Goal: Transaction & Acquisition: Purchase product/service

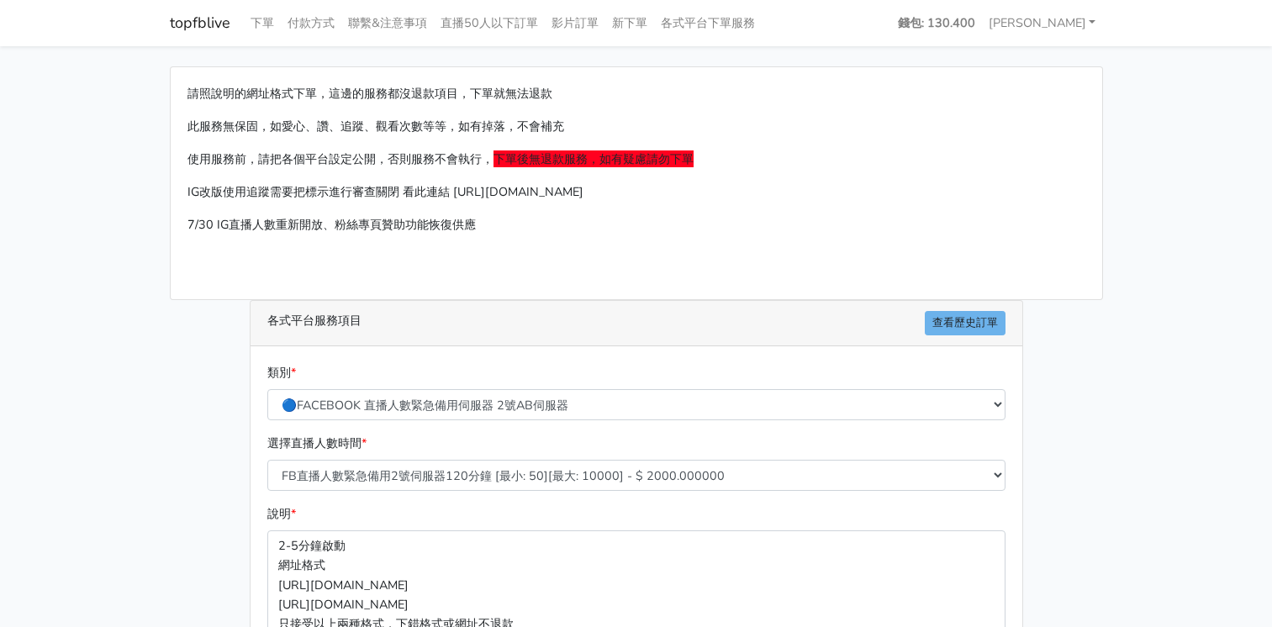
select select "575"
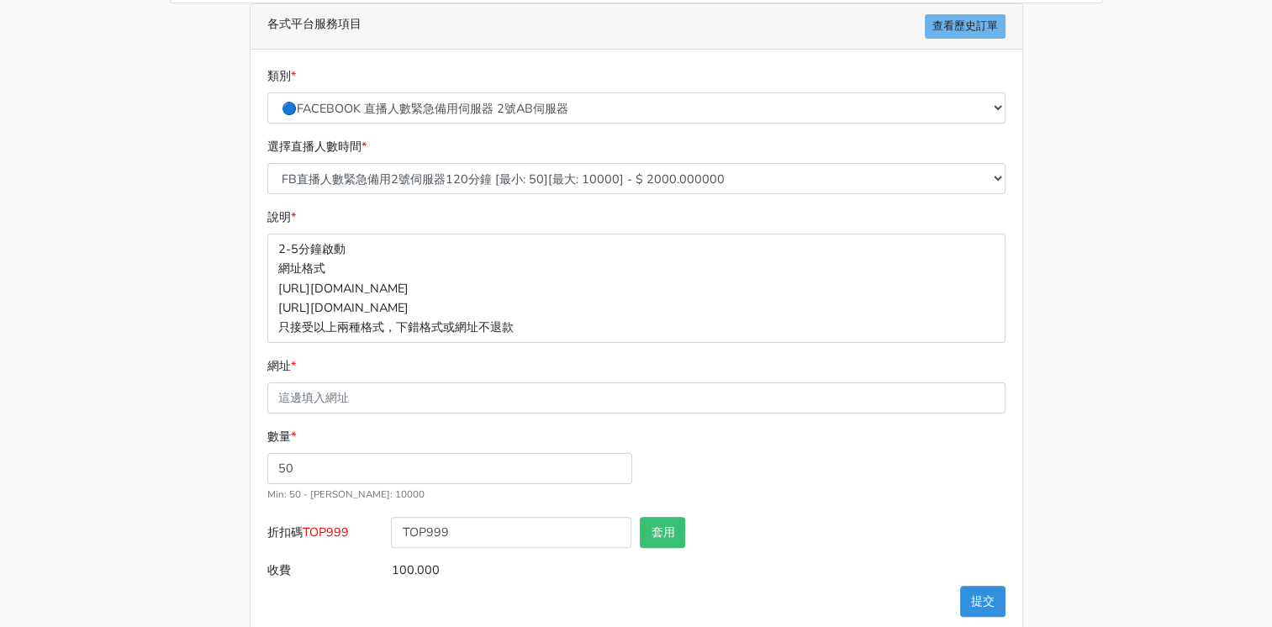
scroll to position [322, 0]
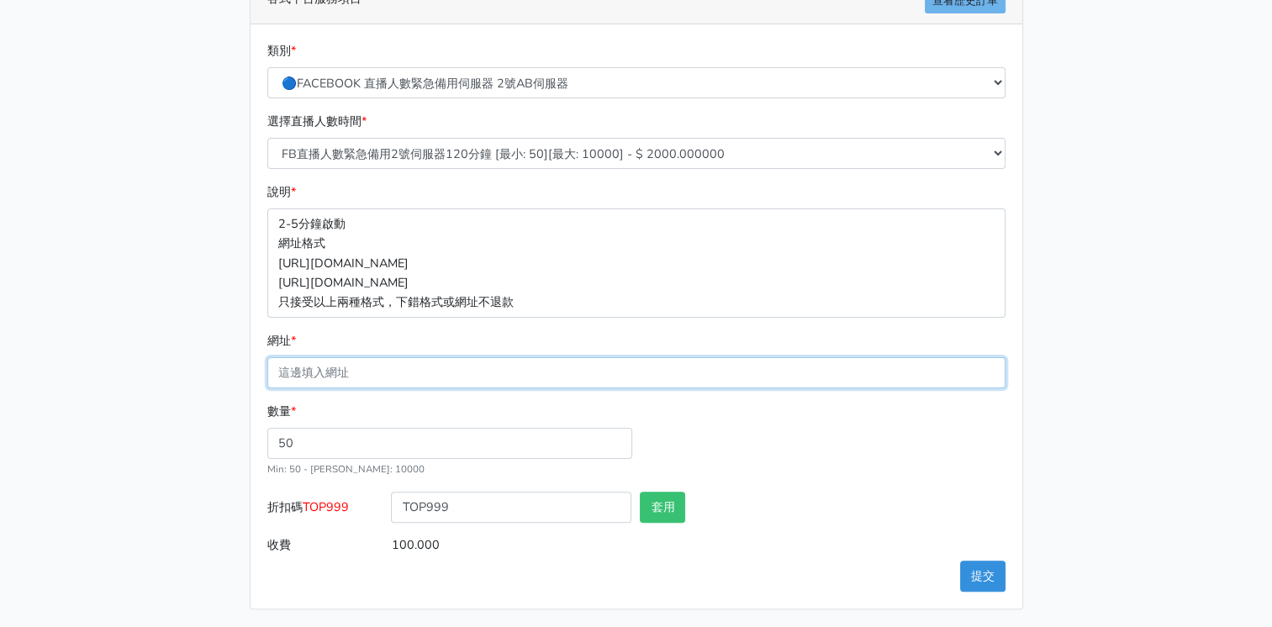
paste input "[URL][DOMAIN_NAME]"
type input "[URL][DOMAIN_NAME]"
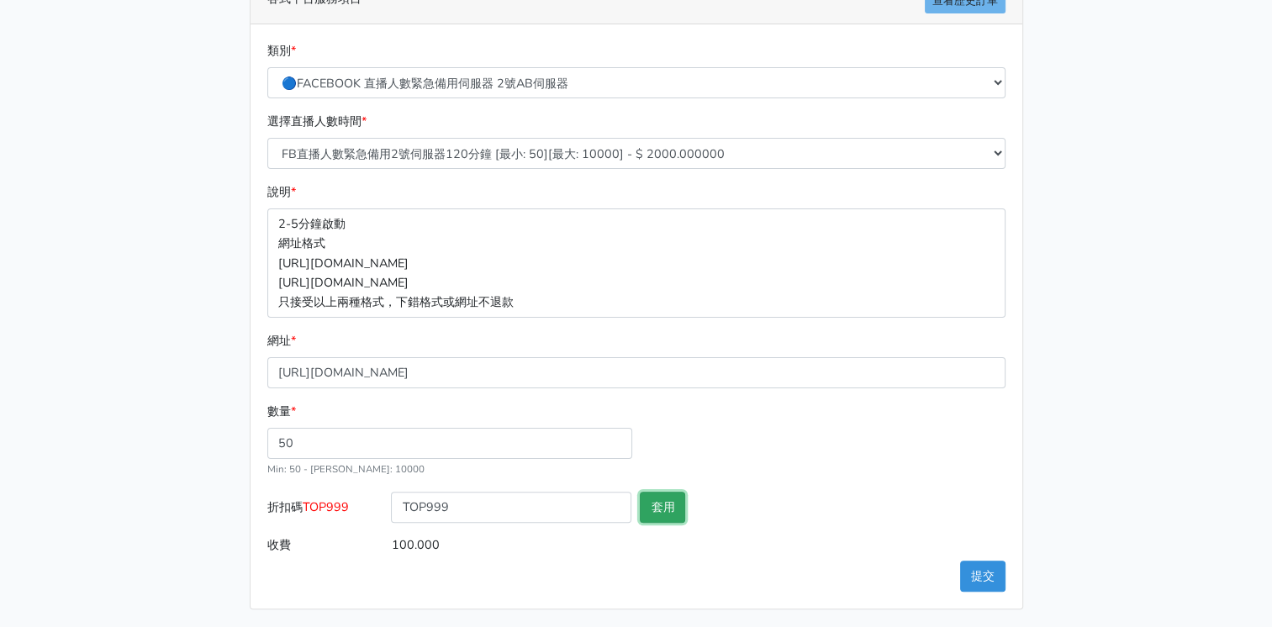
click at [657, 509] on button "套用" at bounding box center [662, 507] width 45 height 31
type input "套用失敗"
click at [657, 414] on div "數量 * 50 Min: 50 - [PERSON_NAME]: 10000" at bounding box center [636, 447] width 747 height 90
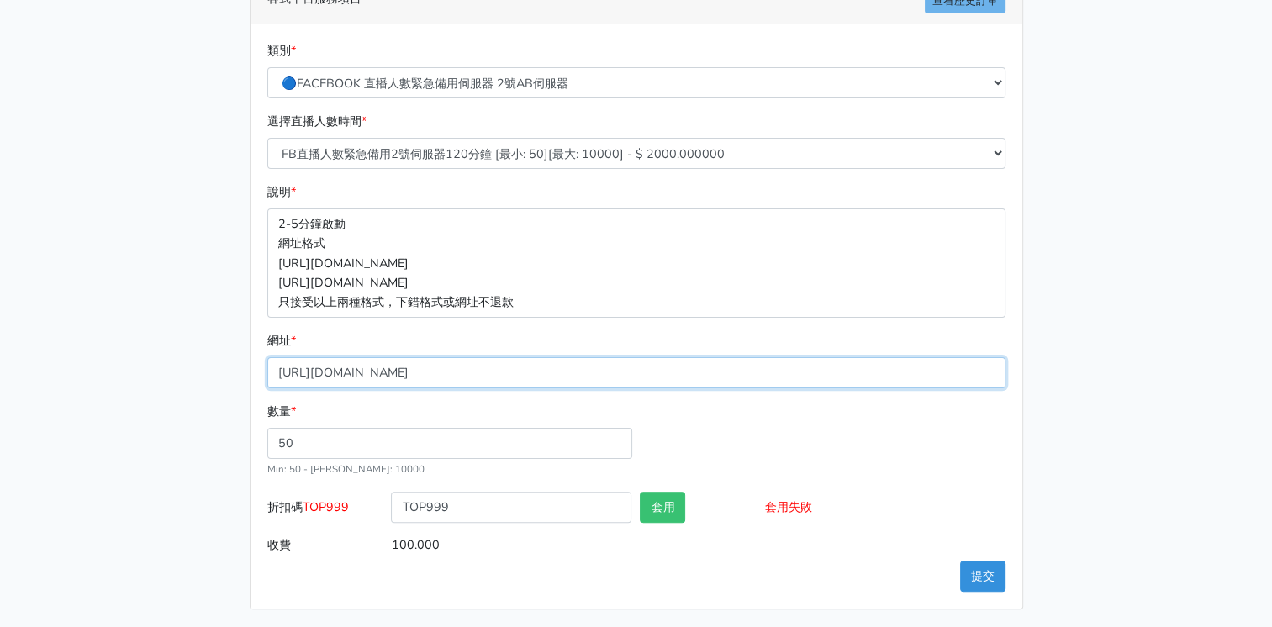
drag, startPoint x: 677, startPoint y: 367, endPoint x: 269, endPoint y: 383, distance: 408.0
click at [269, 383] on input "[URL][DOMAIN_NAME]" at bounding box center [636, 372] width 738 height 31
paste input "[URL][DOMAIN_NAME]"
type input "[URL][DOMAIN_NAME]"
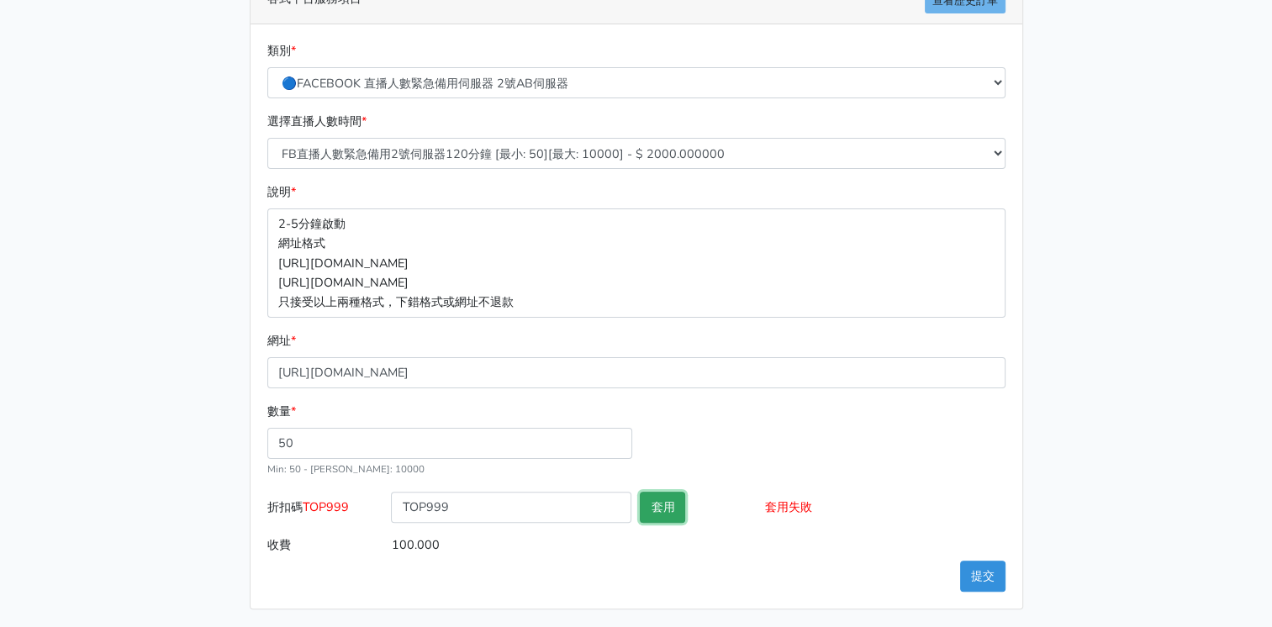
click at [656, 509] on button "套用" at bounding box center [662, 507] width 45 height 31
click at [668, 510] on button "套用" at bounding box center [662, 507] width 45 height 31
click at [705, 461] on div "數量 * 50 Min: 50 - [PERSON_NAME]: 10000" at bounding box center [636, 447] width 747 height 90
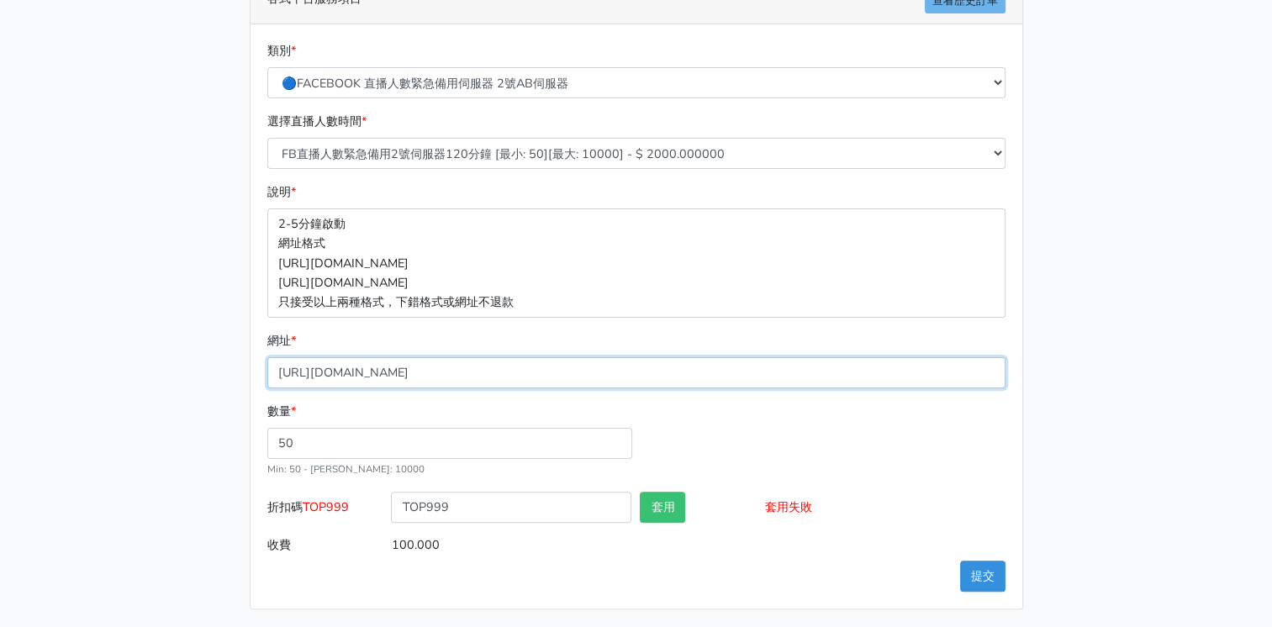
drag, startPoint x: 670, startPoint y: 371, endPoint x: 272, endPoint y: 381, distance: 397.8
click at [272, 381] on input "[URL][DOMAIN_NAME]" at bounding box center [636, 372] width 738 height 31
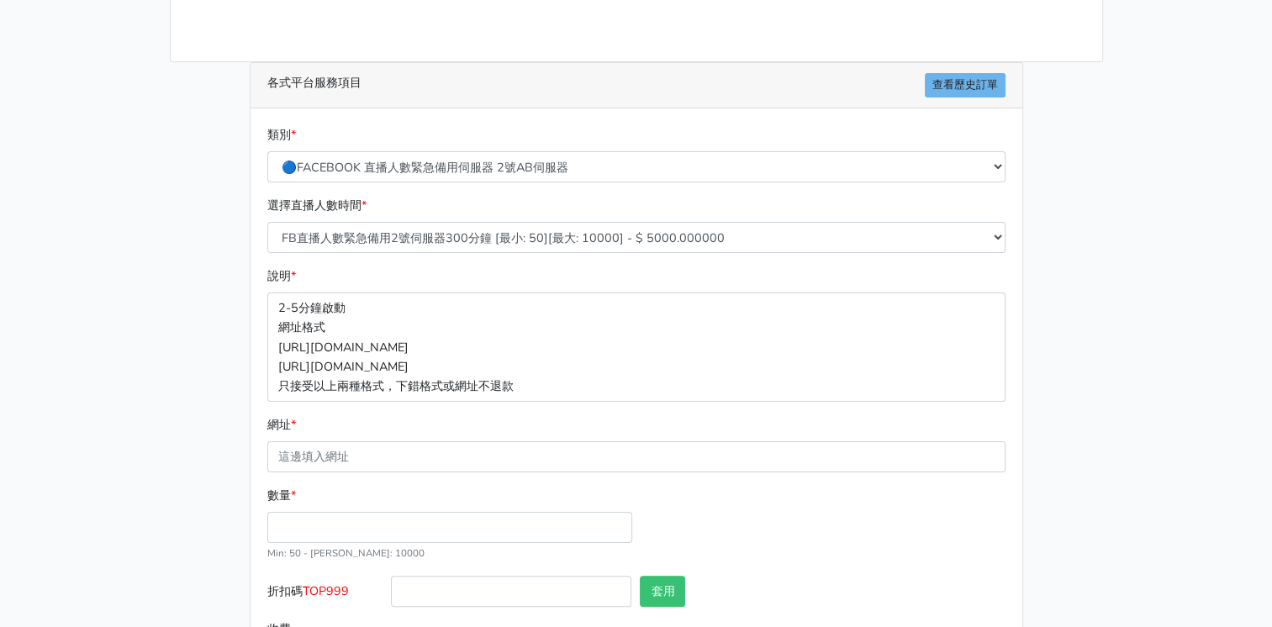
scroll to position [322, 0]
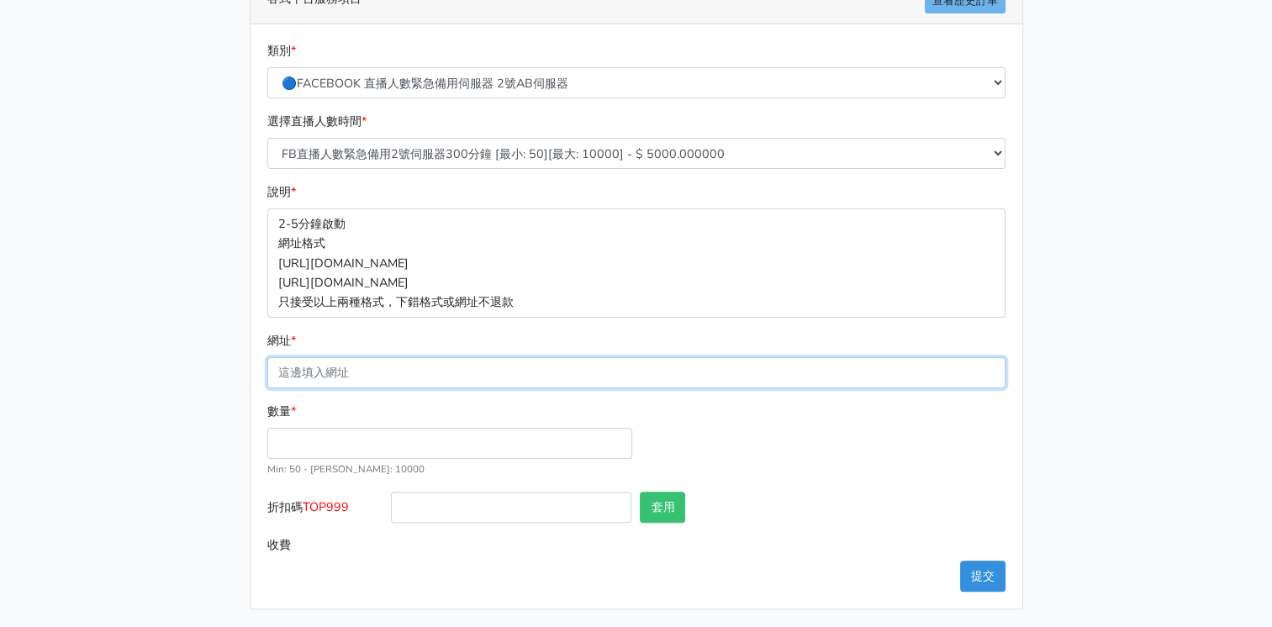
click at [354, 373] on input "網址 *" at bounding box center [636, 372] width 738 height 31
paste input "[URL][DOMAIN_NAME]"
type input "[URL][DOMAIN_NAME]"
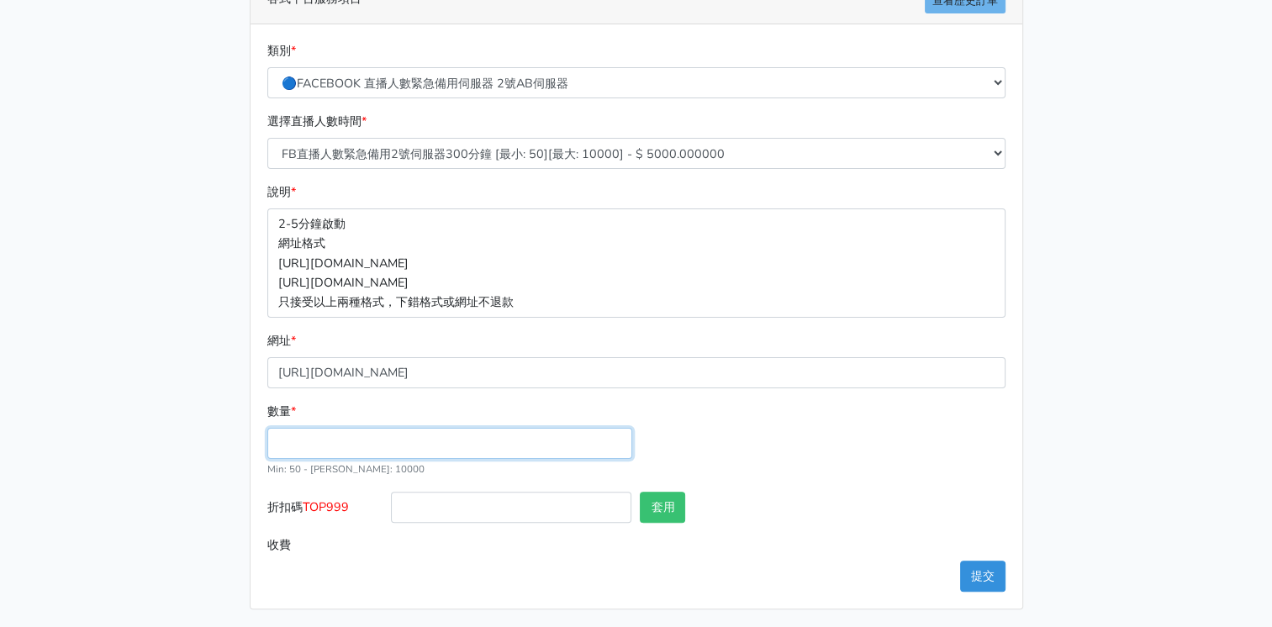
click at [538, 441] on input "數量 *" at bounding box center [449, 443] width 365 height 31
type input "50"
type input "250.000"
click at [251, 408] on div "類別 * 🔵FACEBOOK 直播人數緊急備用伺服器 2號AB伺服器 🔵FACEBOOK 網軍專用貼文留言 安全保密 🔵9/30 FACEBOOK 直播人數緩…" at bounding box center [637, 316] width 772 height 584
click at [667, 506] on button "套用" at bounding box center [662, 507] width 45 height 31
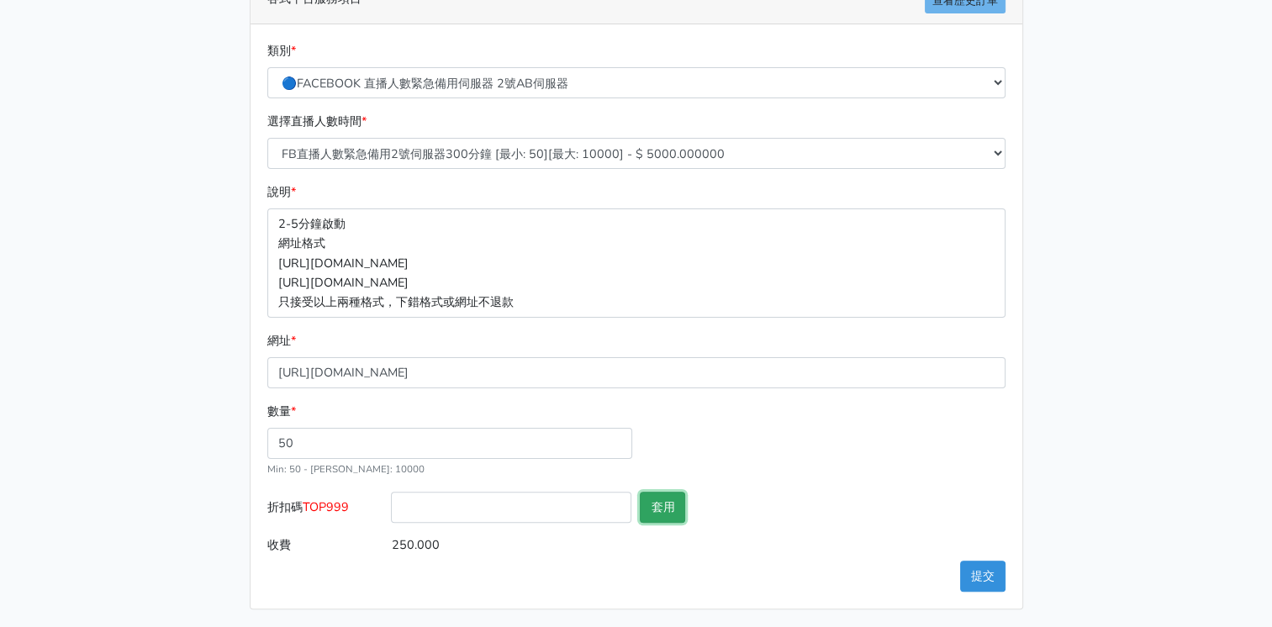
click at [668, 503] on button "套用" at bounding box center [662, 507] width 45 height 31
click at [669, 503] on button "套用" at bounding box center [662, 507] width 45 height 31
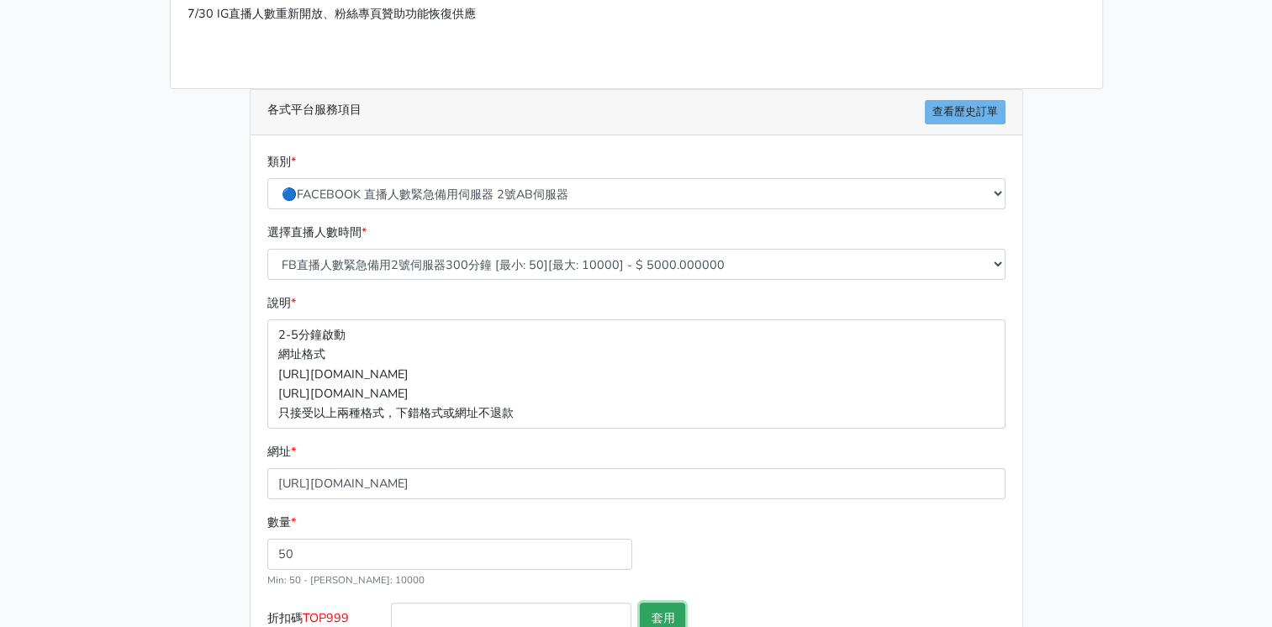
scroll to position [252, 0]
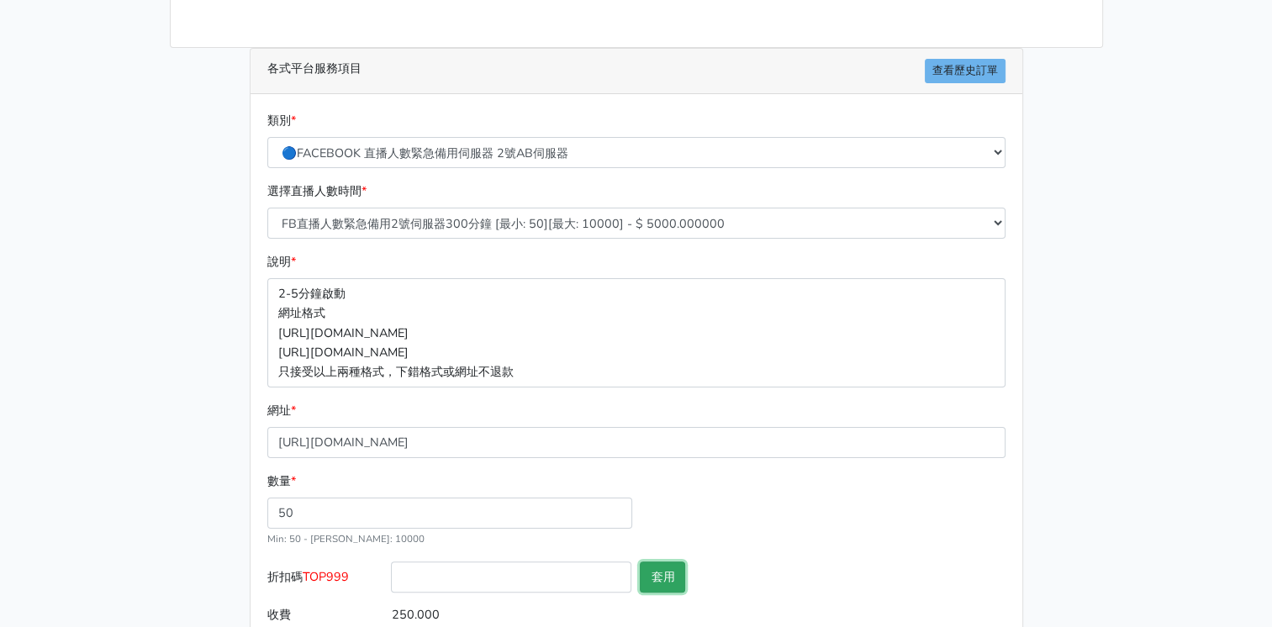
click at [664, 578] on button "套用" at bounding box center [662, 577] width 45 height 31
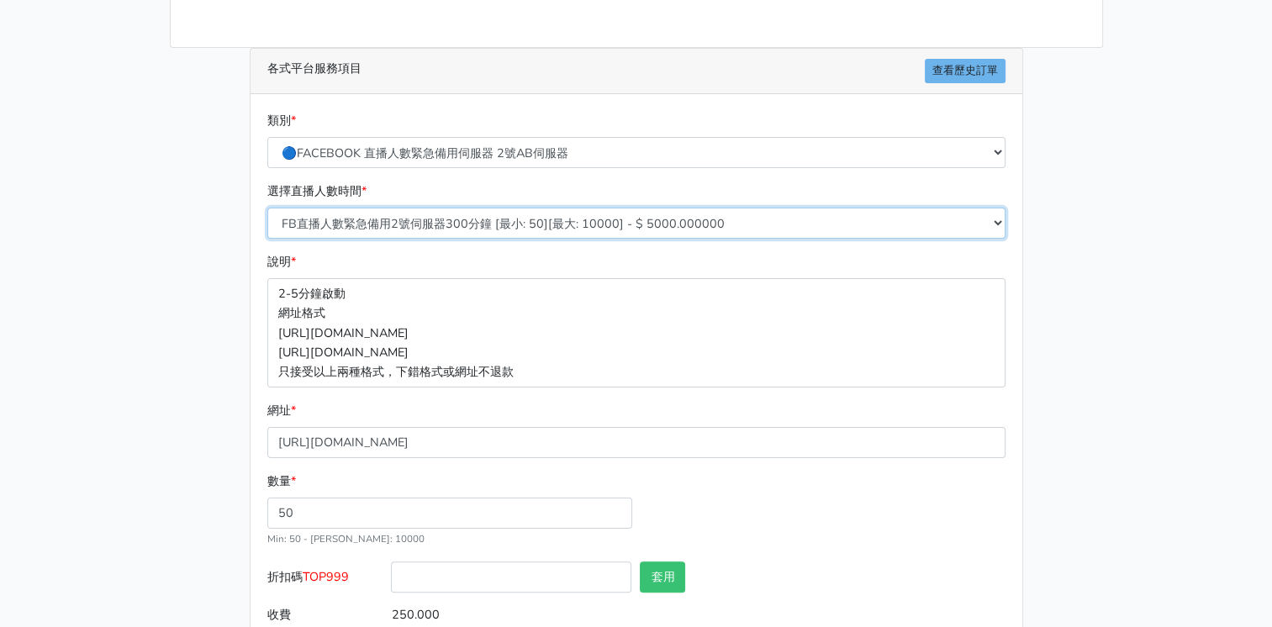
click at [787, 222] on select "FB直播人數緊急備用2號伺服器300分鐘 [最小: 50][最大: 10000] - $ 5000.000000 FB直播人數緊急備用2號伺服器60分鐘 [最…" at bounding box center [636, 223] width 738 height 31
select select "575"
click at [267, 208] on select "FB直播人數緊急備用2號伺服器300分鐘 [最小: 50][最大: 10000] - $ 5000.000000 FB直播人數緊急備用2號伺服器60分鐘 [最…" at bounding box center [636, 223] width 738 height 31
type input "100.000"
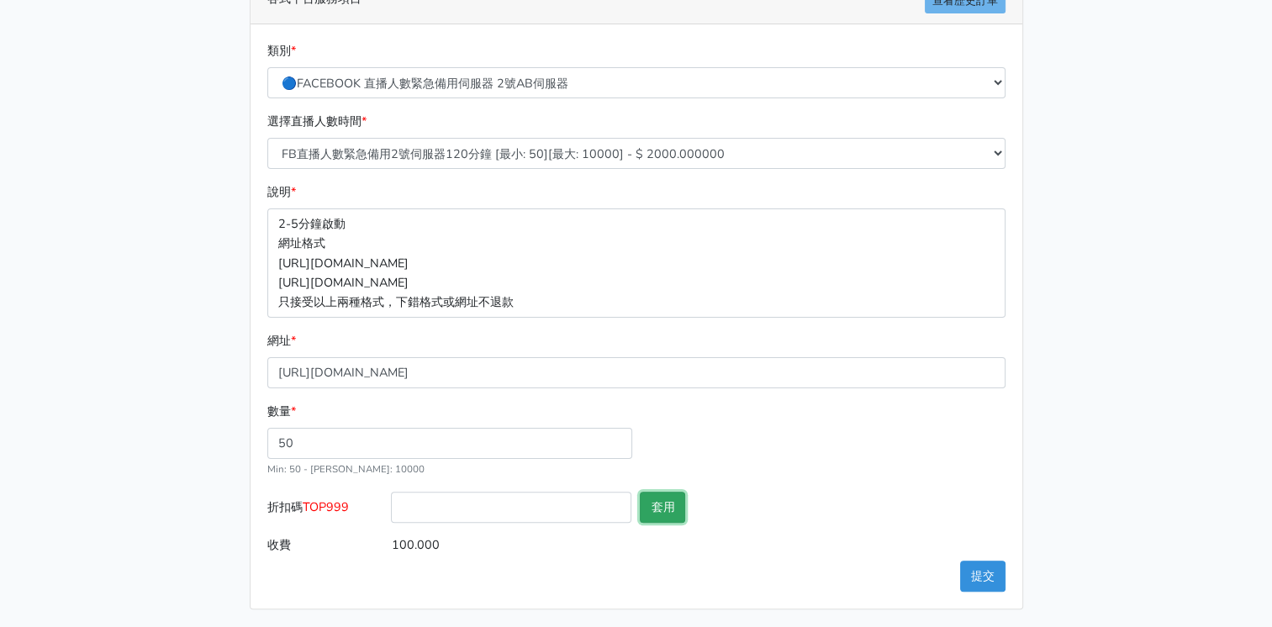
click at [662, 508] on button "套用" at bounding box center [662, 507] width 45 height 31
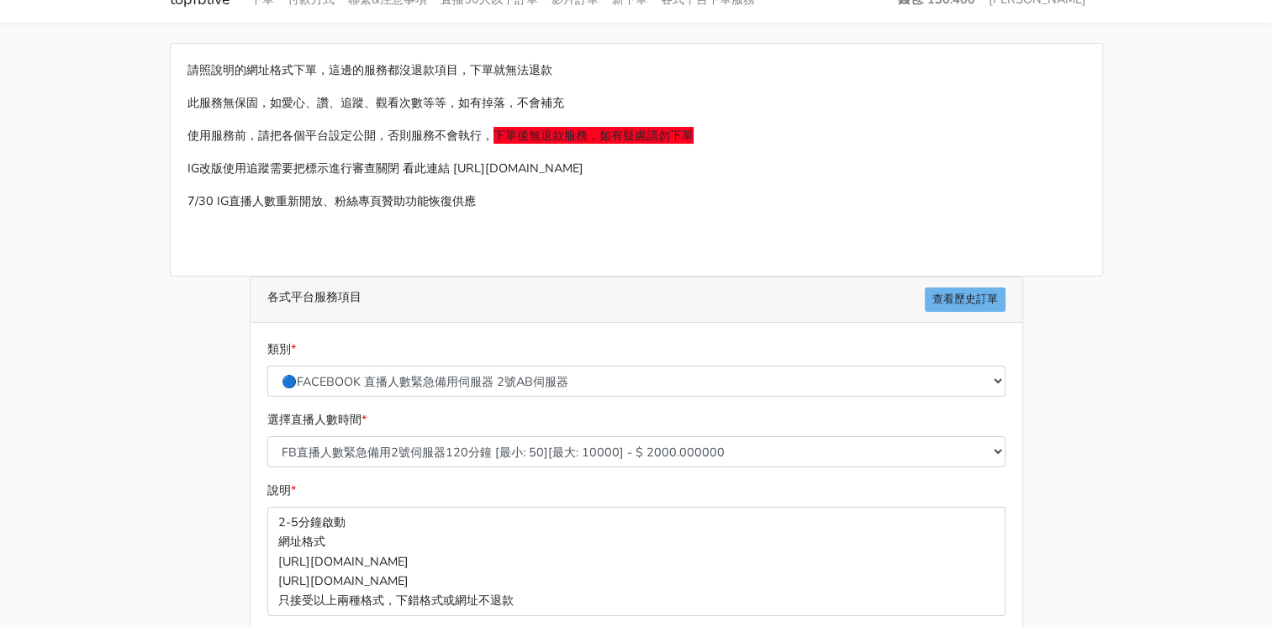
scroll to position [0, 0]
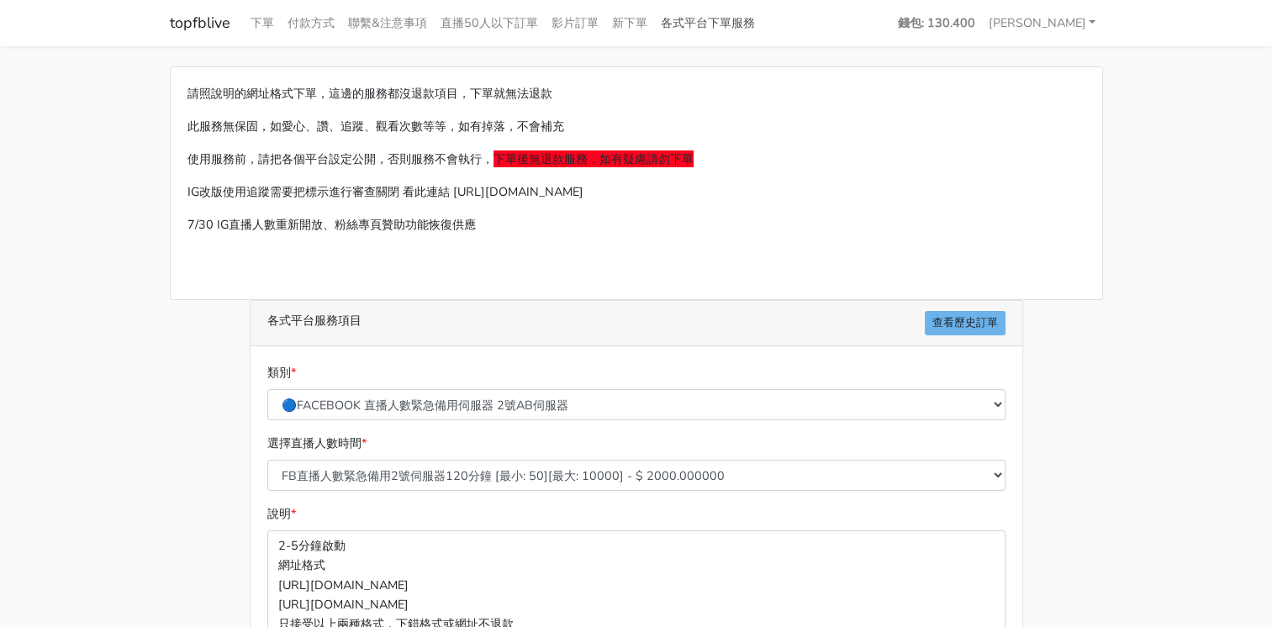
click at [704, 17] on link "各式平台下單服務" at bounding box center [708, 23] width 108 height 33
click at [699, 29] on link "各式平台下單服務" at bounding box center [708, 23] width 108 height 33
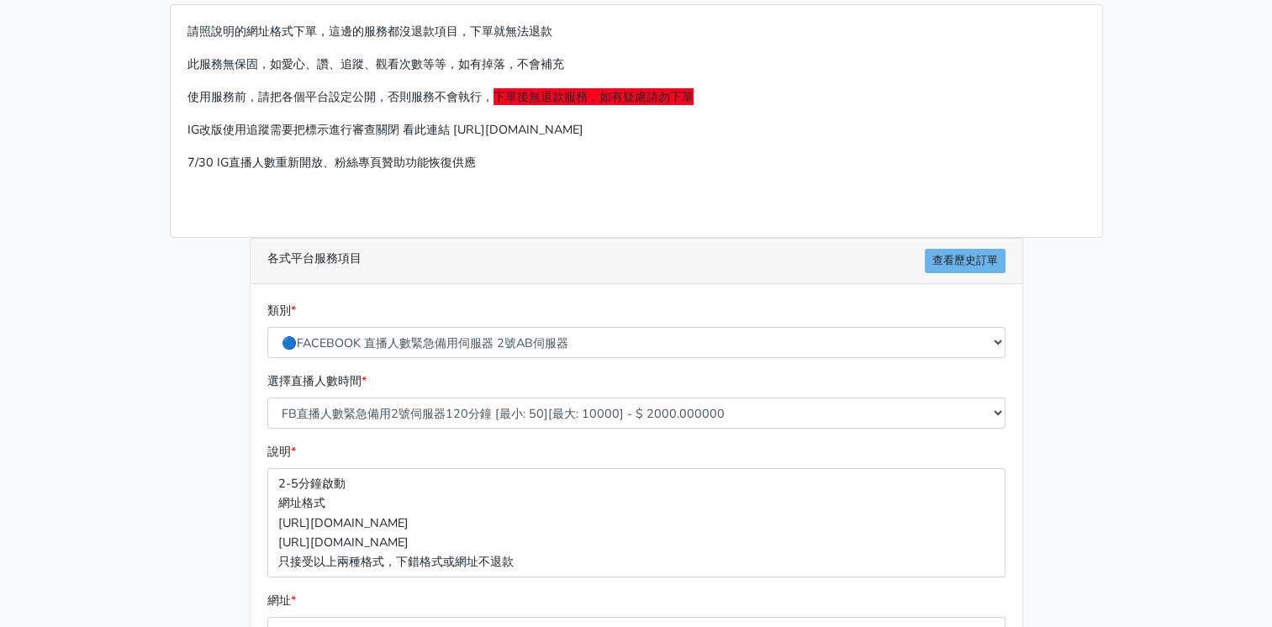
scroll to position [168, 0]
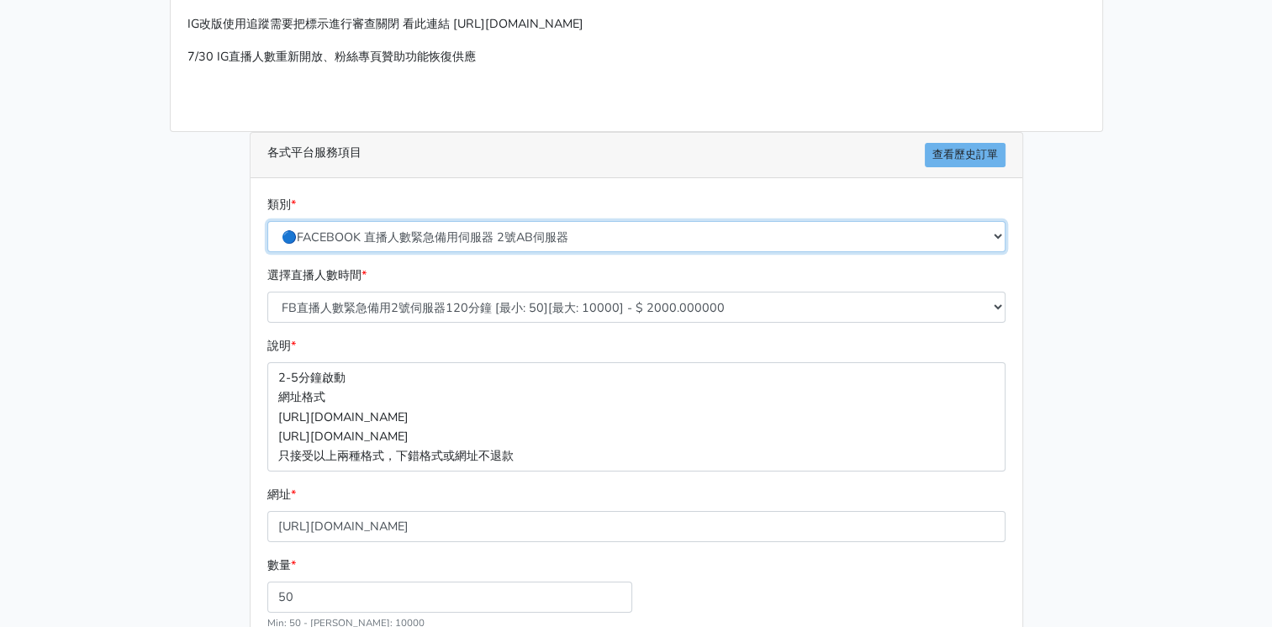
click at [529, 238] on select "🔵FACEBOOK 直播人數緊急備用伺服器 2號AB伺服器 🔵FACEBOOK 網軍專用貼文留言 安全保密 🔵9/30 FACEBOOK 直播人數緩慢進場緩慢…" at bounding box center [636, 236] width 738 height 31
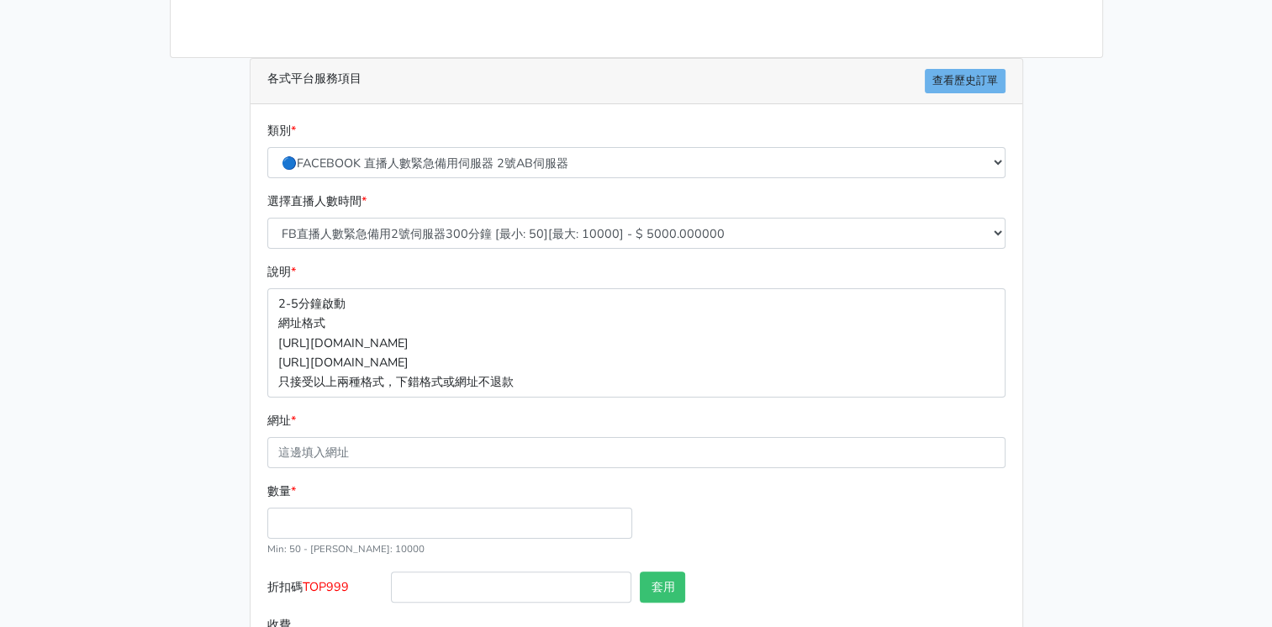
scroll to position [252, 0]
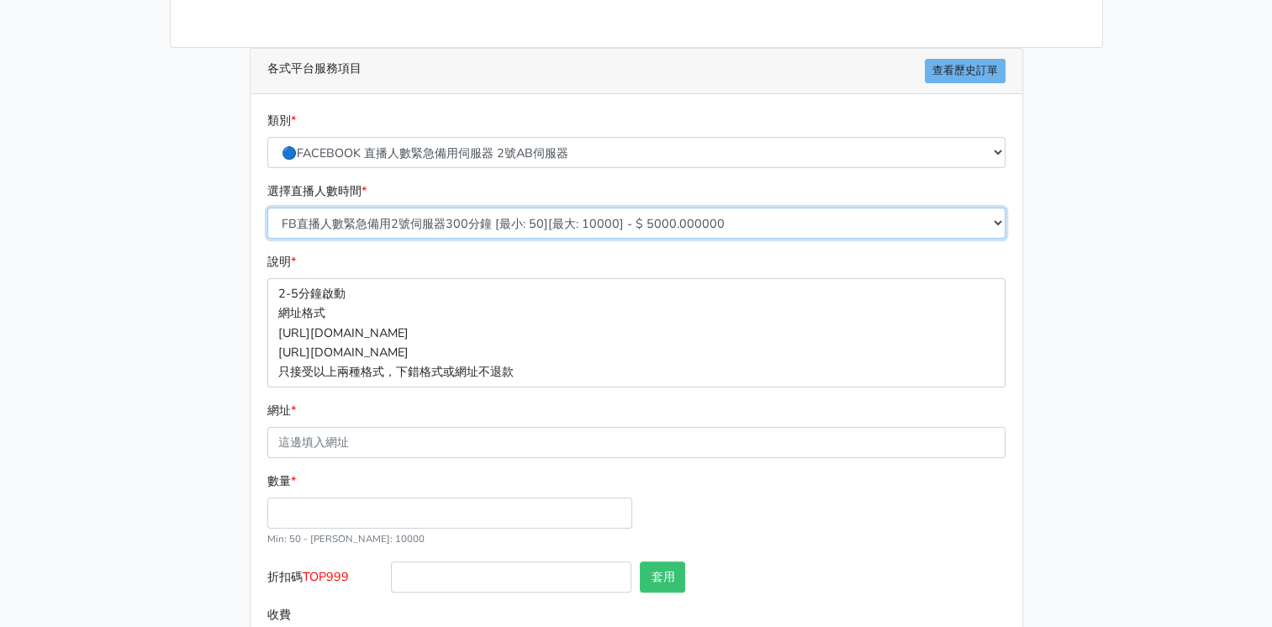
click at [497, 222] on select "FB直播人數緊急備用2號伺服器300分鐘 [最小: 50][最大: 10000] - $ 5000.000000 FB直播人數緊急備用2號伺服器60分鐘 [最…" at bounding box center [636, 223] width 738 height 31
select select "575"
click at [267, 208] on select "FB直播人數緊急備用2號伺服器300分鐘 [最小: 50][最大: 10000] - $ 5000.000000 FB直播人數緊急備用2號伺服器60分鐘 [最…" at bounding box center [636, 223] width 738 height 31
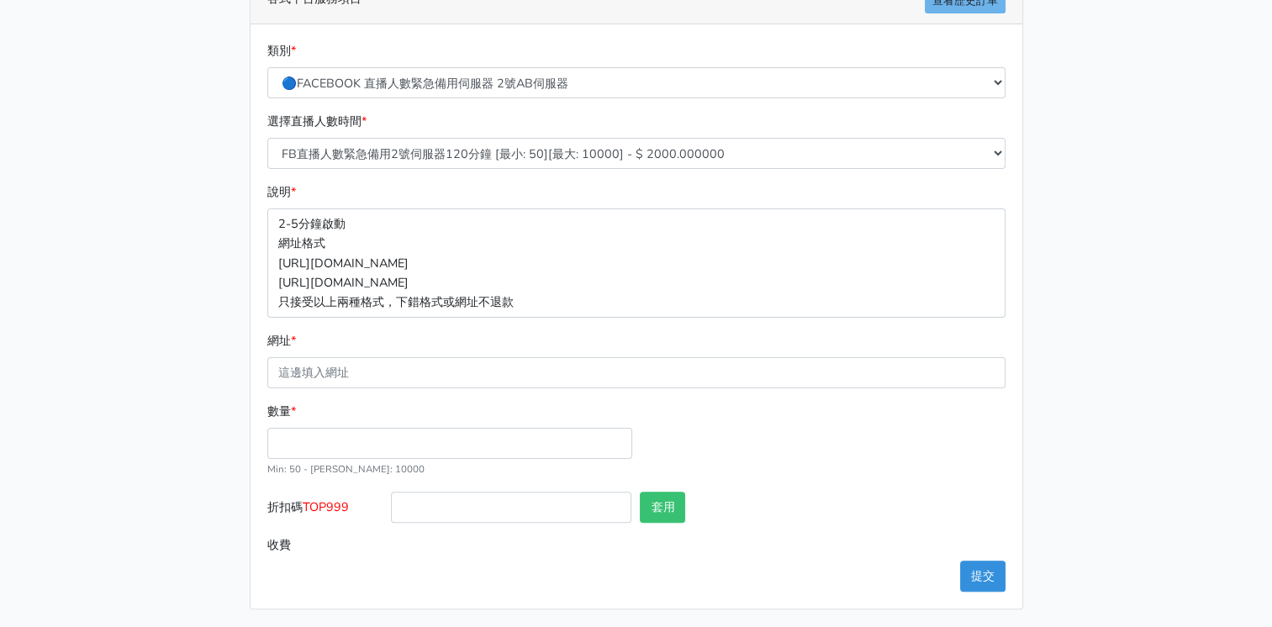
click at [305, 467] on small "Min: 50 - [PERSON_NAME]: 10000" at bounding box center [345, 468] width 157 height 13
click at [293, 437] on input "數量 *" at bounding box center [449, 443] width 365 height 31
type input "5"
type input "10.000"
click at [414, 505] on input "折扣碼 TOP999" at bounding box center [511, 507] width 240 height 31
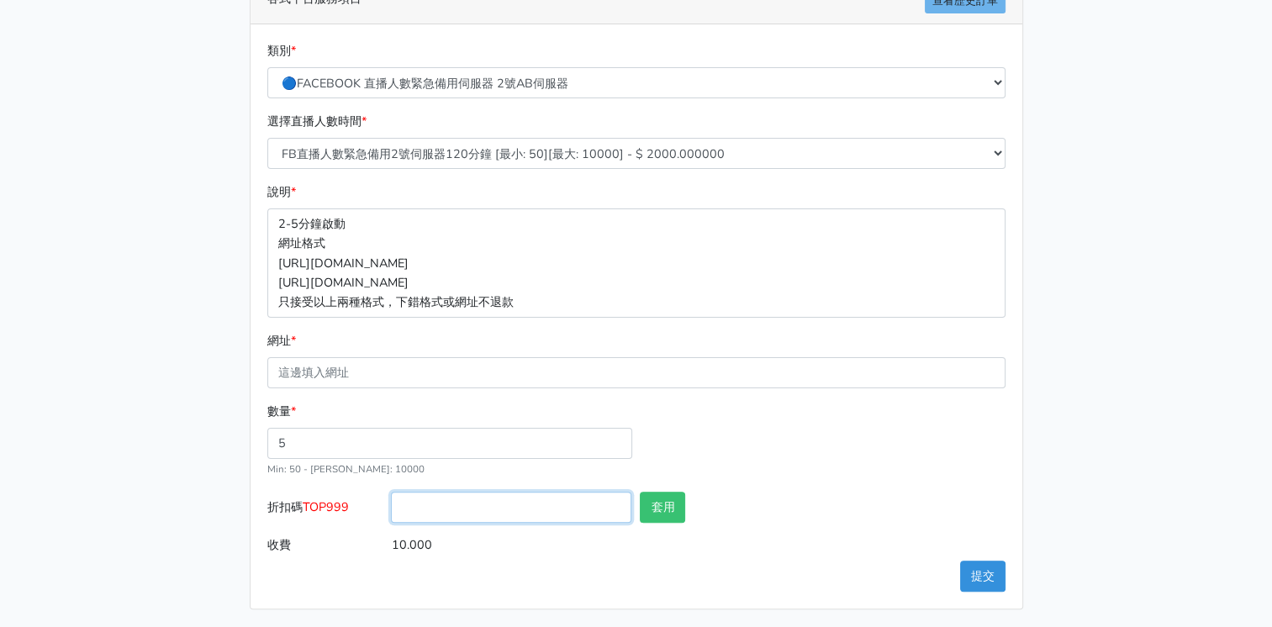
click at [414, 505] on input "折扣碼 TOP999" at bounding box center [511, 507] width 240 height 31
type input "TOP999"
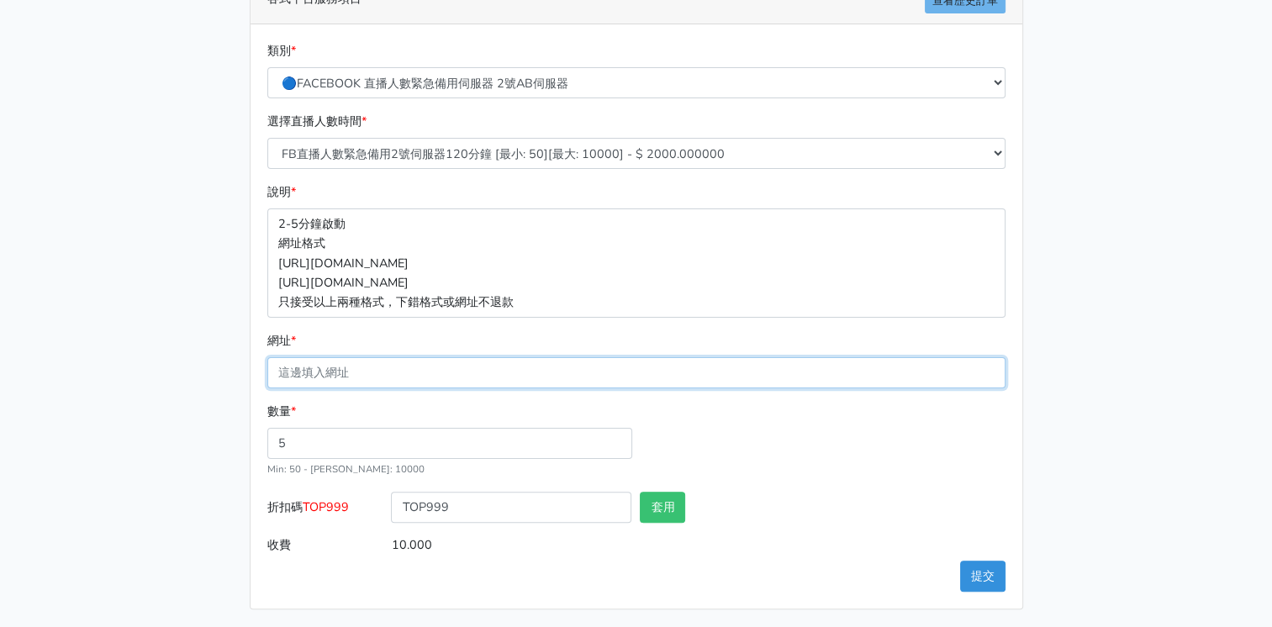
click at [306, 376] on input "網址 *" at bounding box center [636, 372] width 738 height 31
paste input "[URL][DOMAIN_NAME]"
type input "[URL][DOMAIN_NAME]"
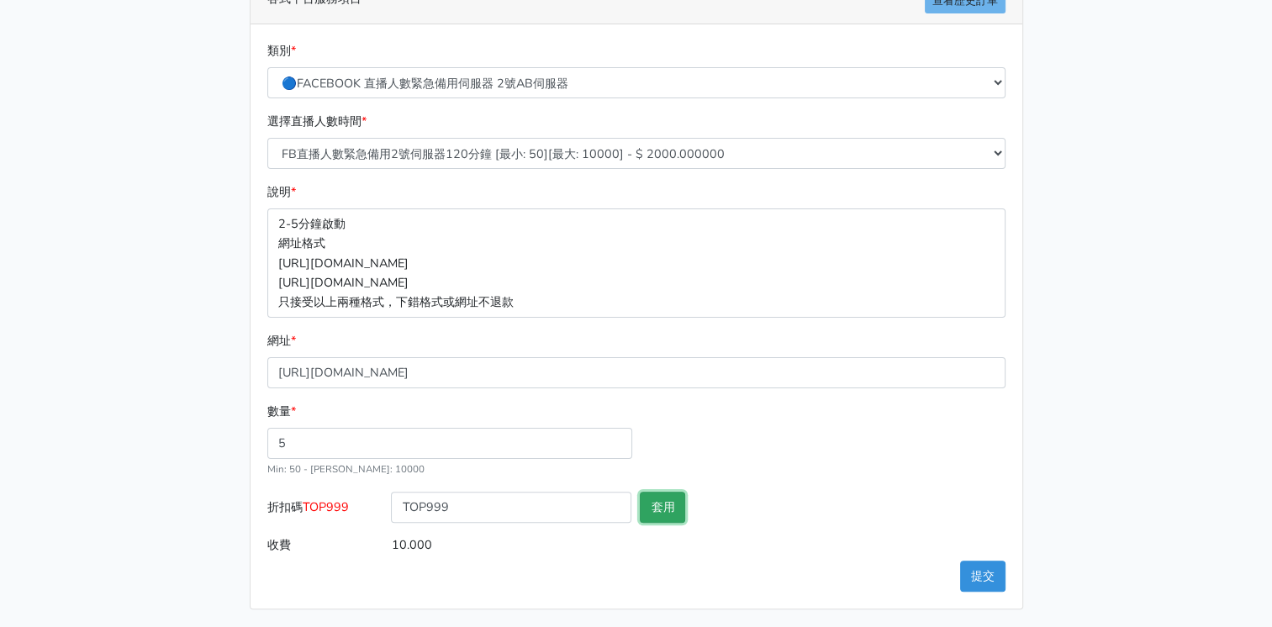
click at [656, 504] on button "套用" at bounding box center [662, 507] width 45 height 31
type input "套用失敗"
click at [319, 447] on input "5" at bounding box center [449, 443] width 365 height 31
type input "50"
type input "100.000"
